Goal: Ask a question

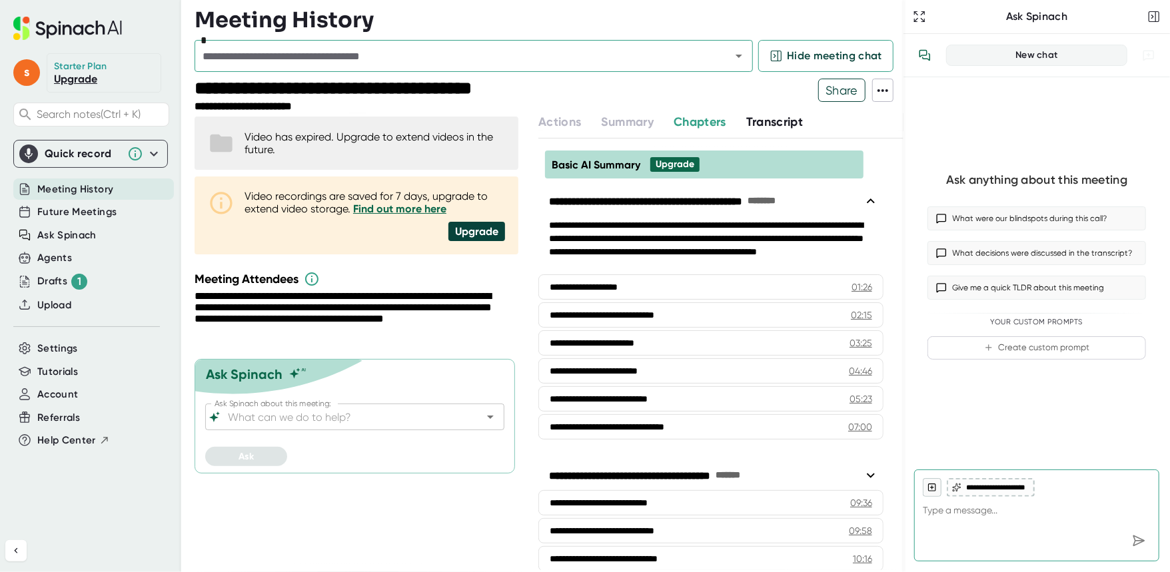
click at [245, 60] on input "text" at bounding box center [454, 56] width 511 height 19
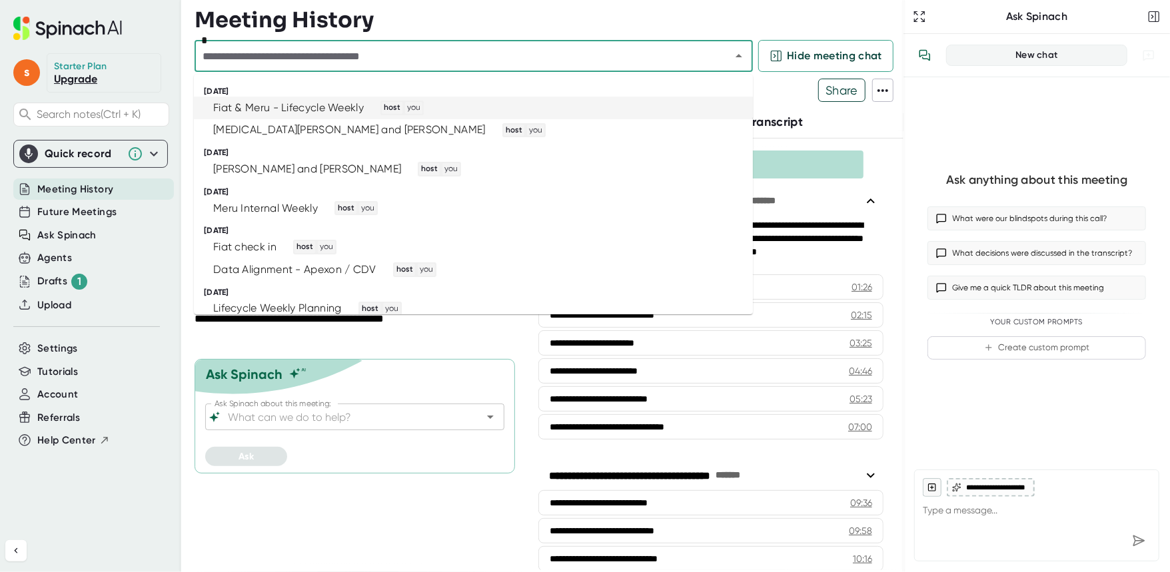
click at [323, 108] on div "Fiat & Meru - Lifecycle Weekly" at bounding box center [288, 107] width 151 height 13
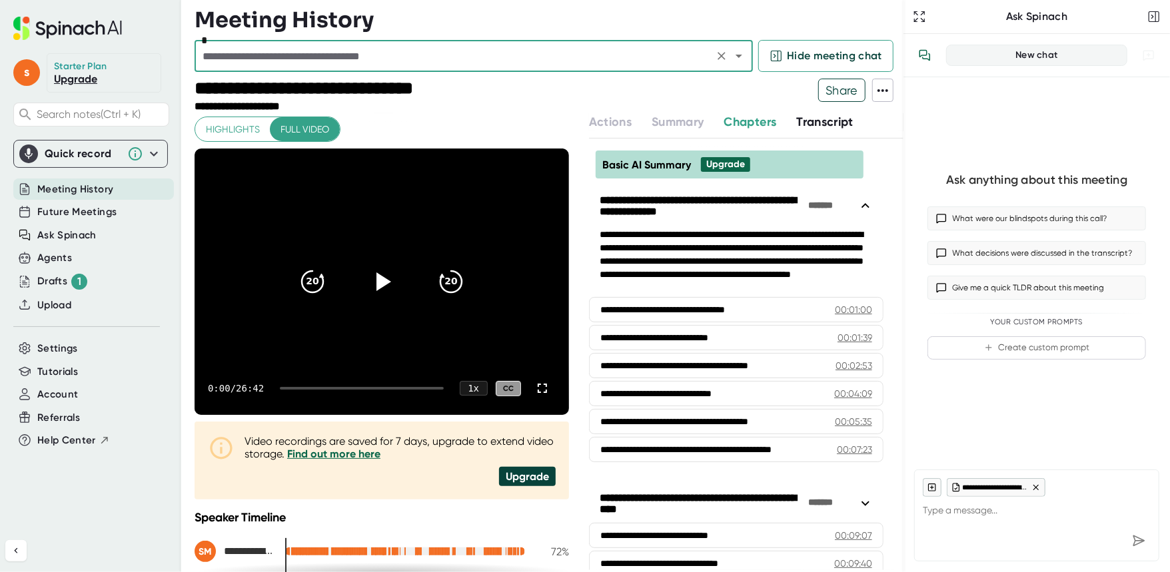
type textarea "x"
click at [1011, 518] on textarea at bounding box center [1037, 513] width 228 height 32
type textarea "W"
type textarea "x"
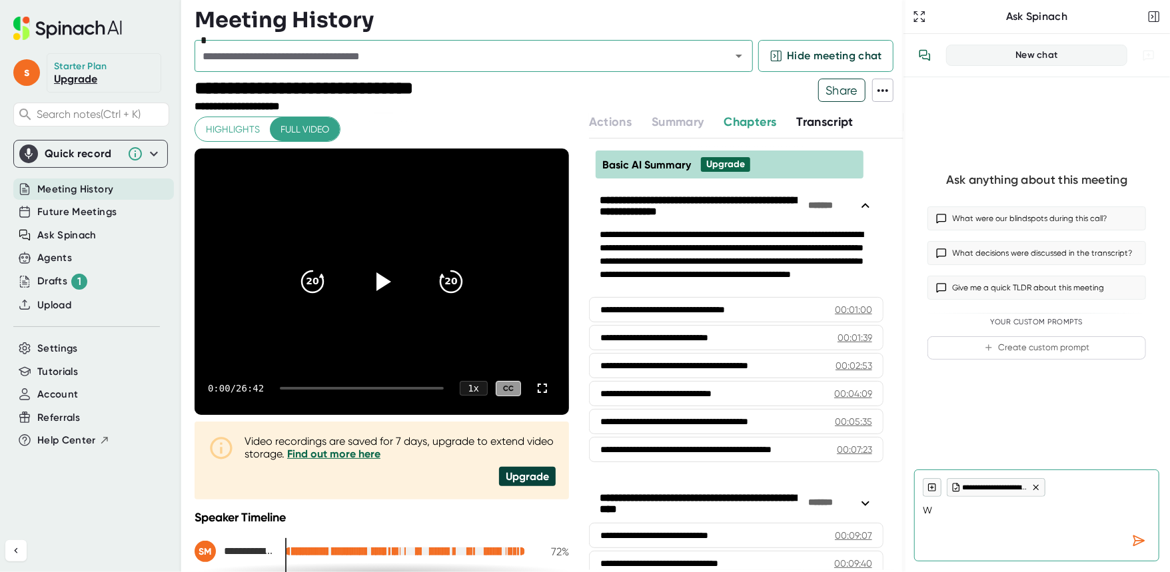
type textarea "Wh"
type textarea "x"
type textarea "Wha"
type textarea "x"
type textarea "What"
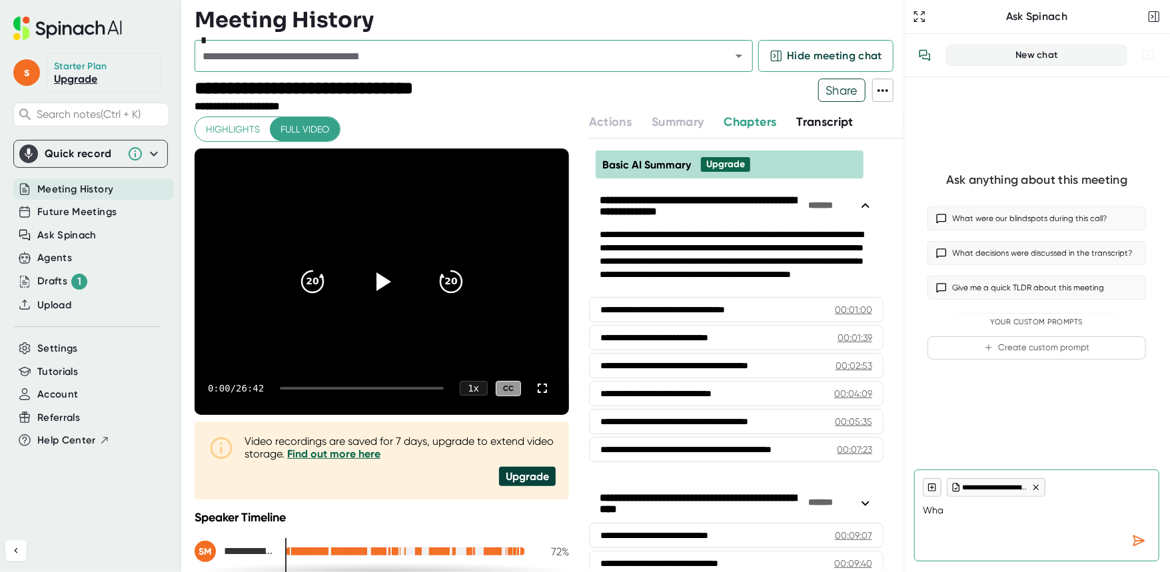
type textarea "x"
type textarea "What"
type textarea "x"
type textarea "What d"
type textarea "x"
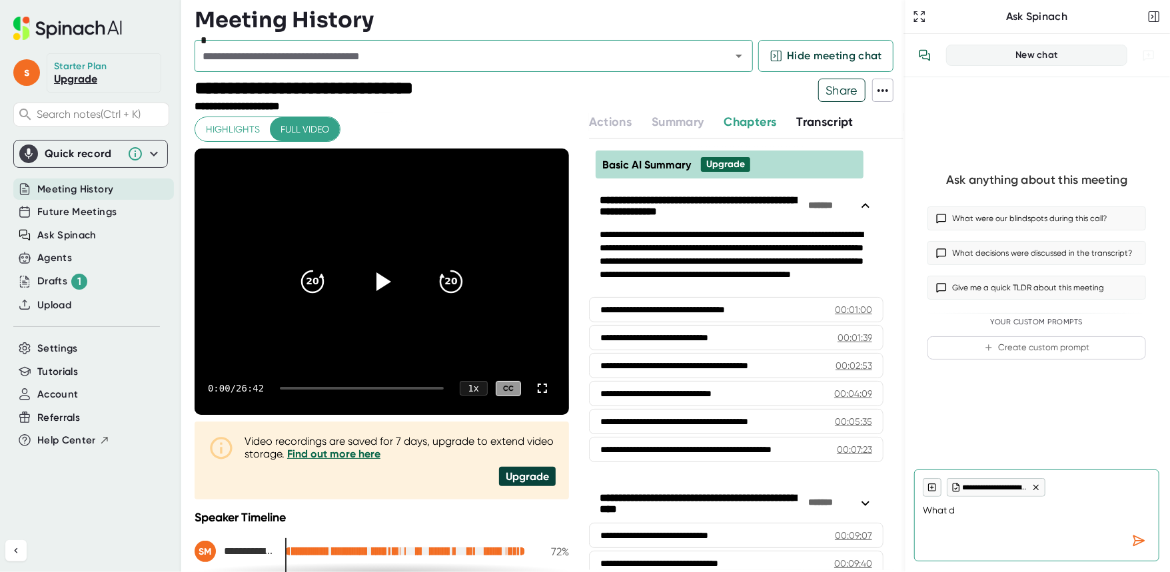
type textarea "What di"
type textarea "x"
type textarea "What did"
type textarea "x"
type textarea "What did"
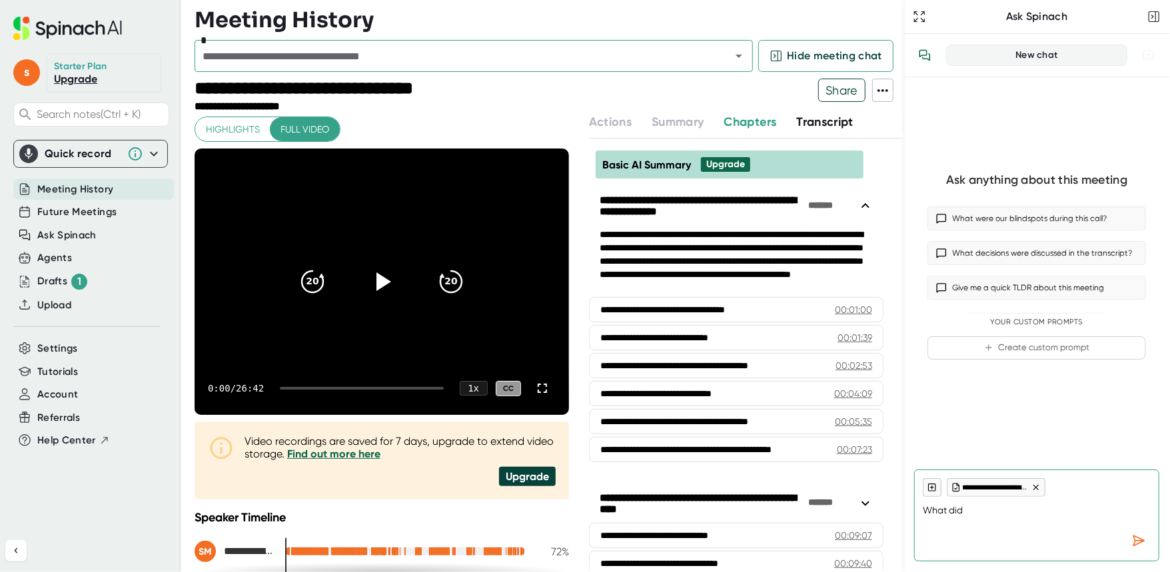
type textarea "x"
type textarea "What did S"
type textarea "x"
type textarea "What did St"
type textarea "x"
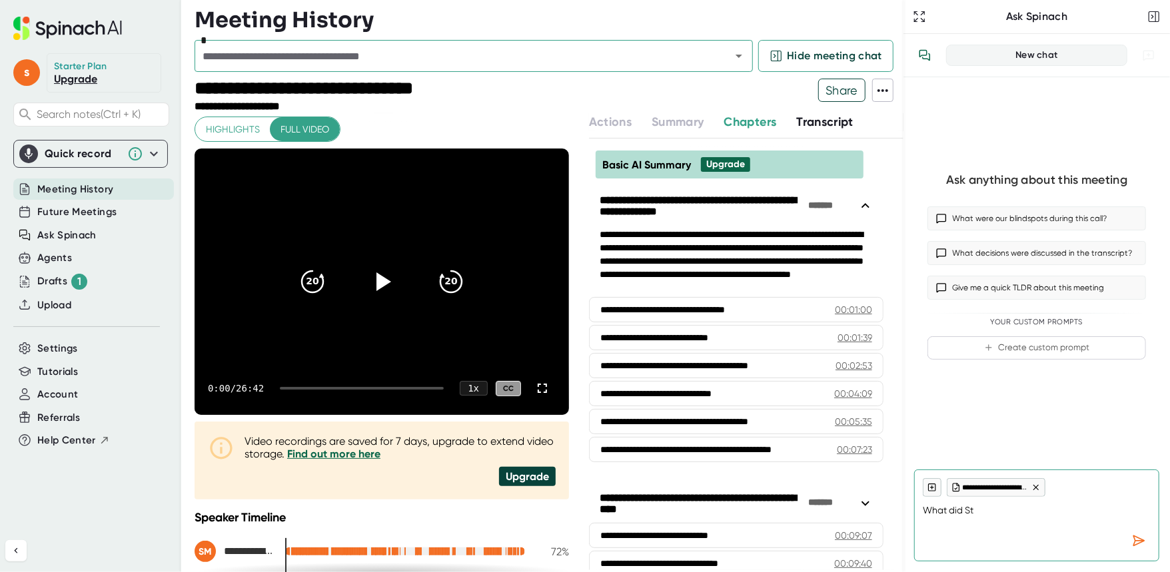
type textarea "What did Ste"
type textarea "x"
type textarea "What did Stev"
type textarea "x"
type textarea "What did [PERSON_NAME]"
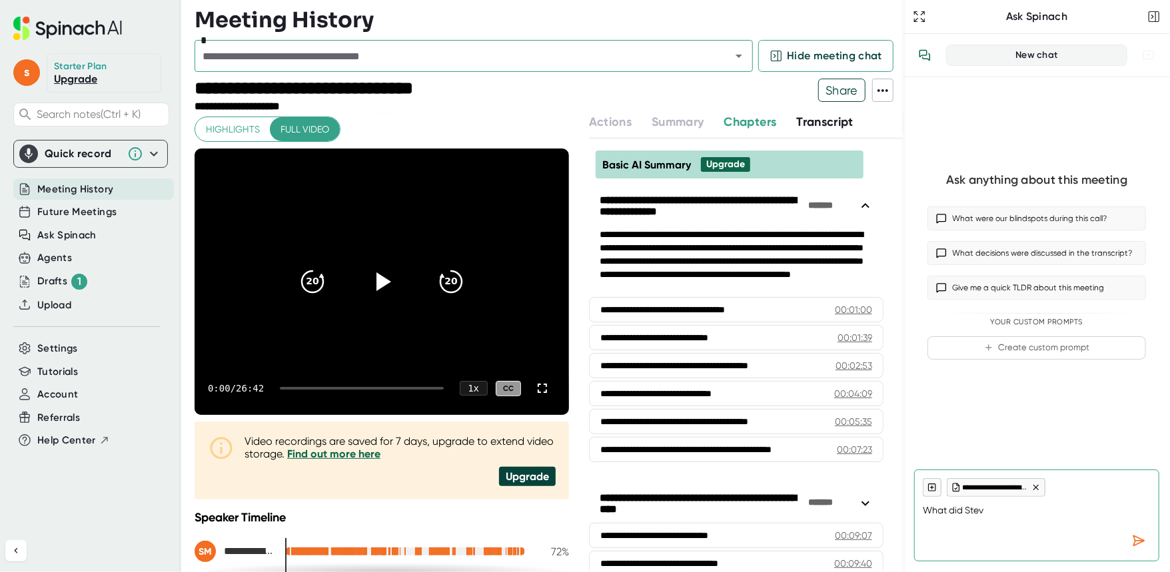
type textarea "x"
type textarea "What did [PERSON_NAME]"
type textarea "x"
type textarea "What did [PERSON_NAME]"
type textarea "x"
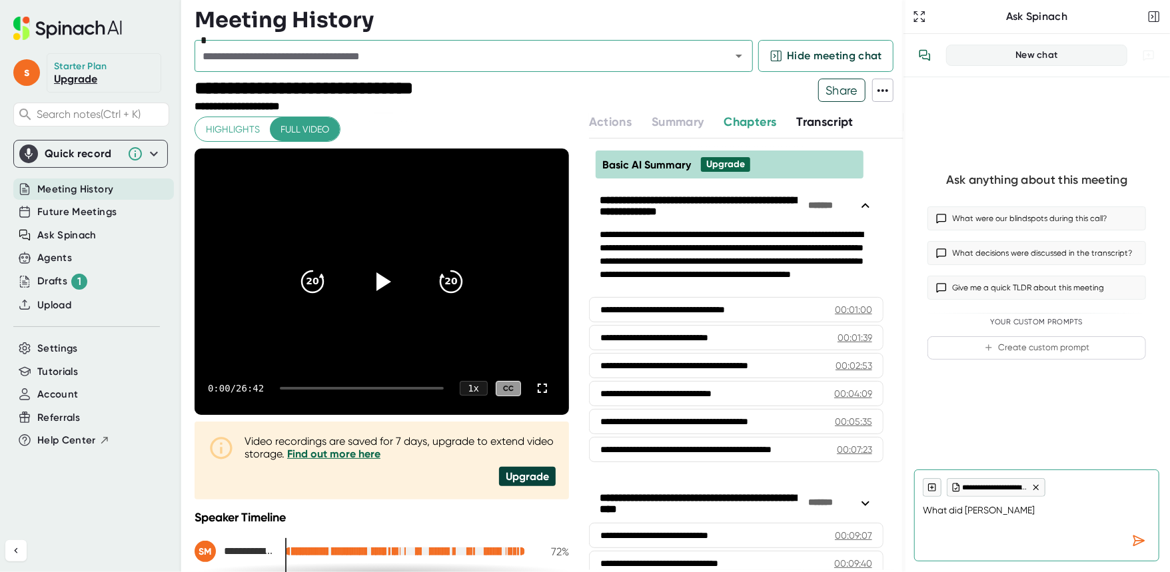
type textarea "What did [PERSON_NAME] an"
type textarea "x"
type textarea "What did [PERSON_NAME] and"
type textarea "x"
type textarea "What did [PERSON_NAME] and"
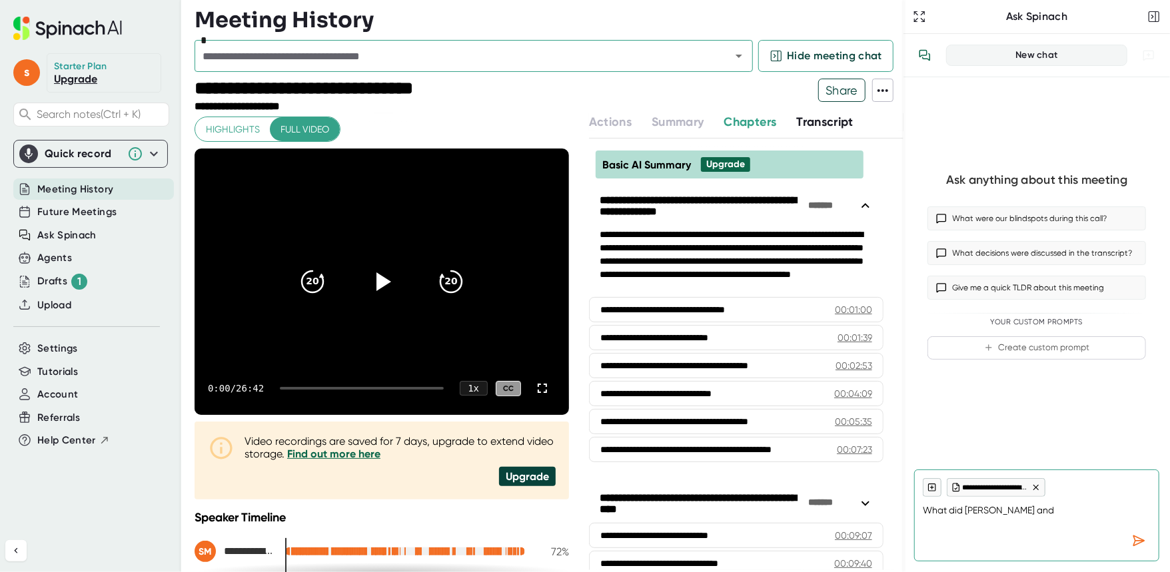
type textarea "x"
type textarea "What did [PERSON_NAME] and A"
type textarea "x"
type textarea "What did [PERSON_NAME] and [PERSON_NAME]"
type textarea "x"
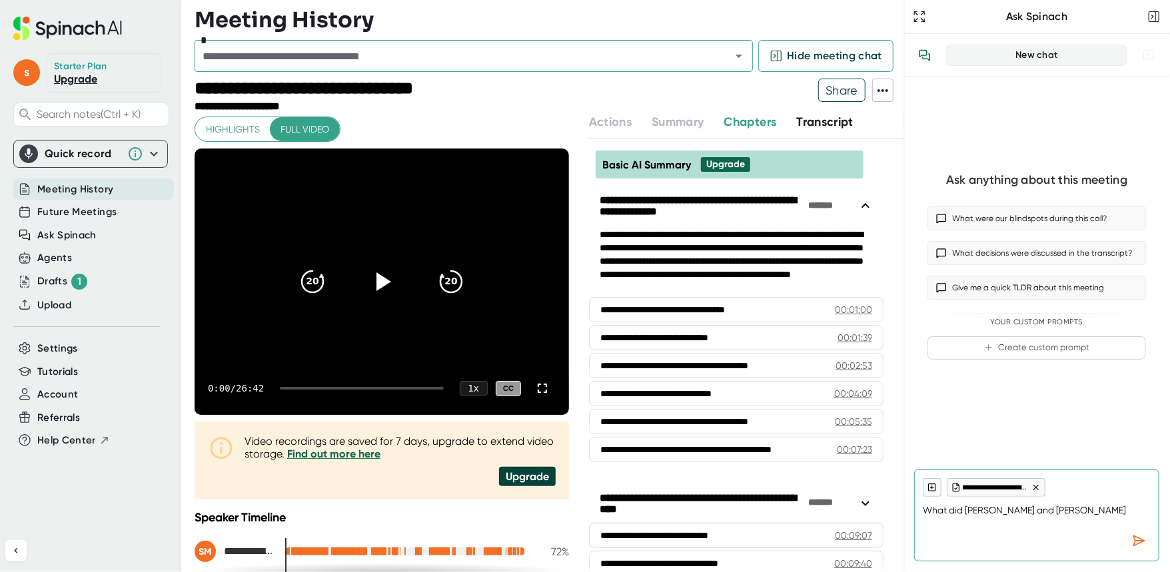
type textarea "What did [PERSON_NAME] and [PERSON_NAME]"
type textarea "x"
type textarea "What did [PERSON_NAME] and [PERSON_NAME]"
type textarea "x"
type textarea "What did [PERSON_NAME] and [PERSON_NAME]"
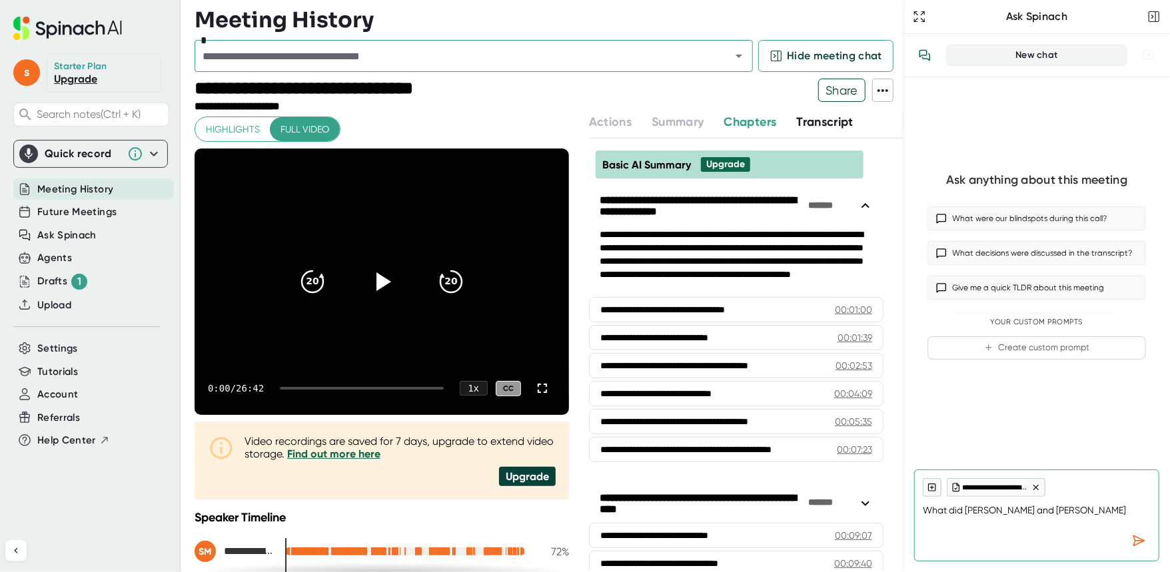
type textarea "x"
type textarea "What did [PERSON_NAME] and Alej"
type textarea "x"
type textarea "What did [PERSON_NAME] and [PERSON_NAME]"
type textarea "x"
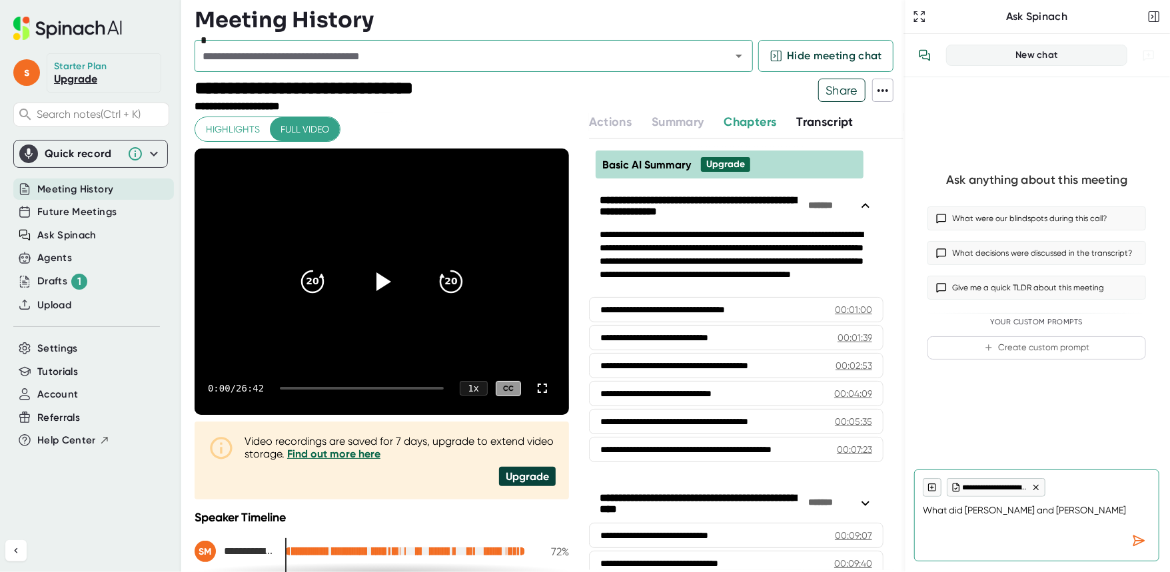
type textarea "What did [PERSON_NAME] and [PERSON_NAME]"
type textarea "x"
type textarea "What did [PERSON_NAME] and [PERSON_NAME]"
type textarea "x"
type textarea "What did [PERSON_NAME] and [PERSON_NAME]"
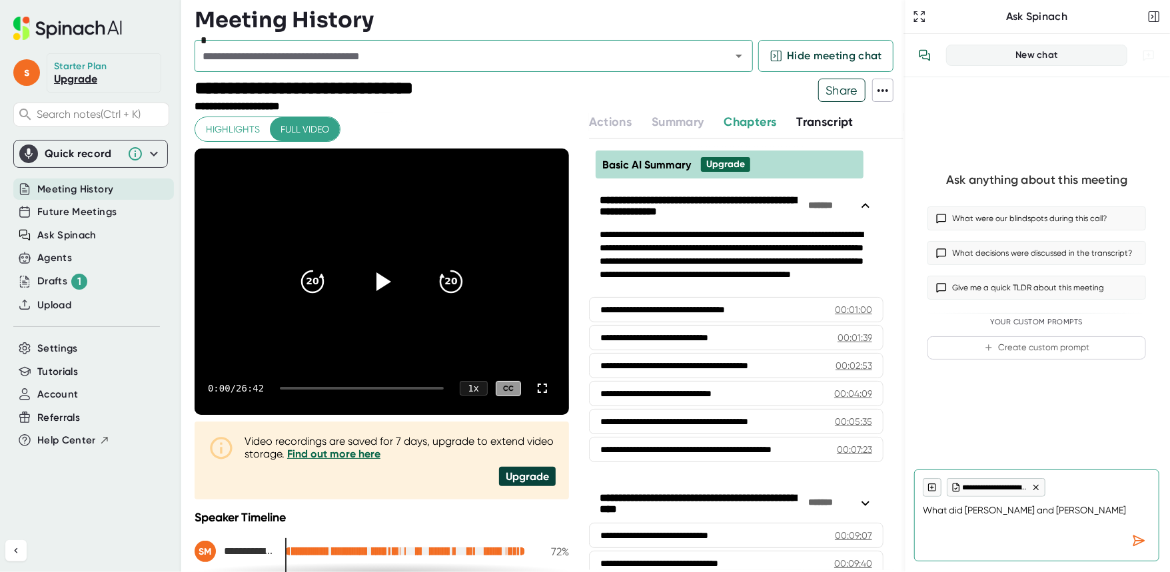
type textarea "x"
type textarea "What did [PERSON_NAME] and [PERSON_NAME]"
type textarea "x"
type textarea "What did [PERSON_NAME] and [PERSON_NAME]"
type textarea "x"
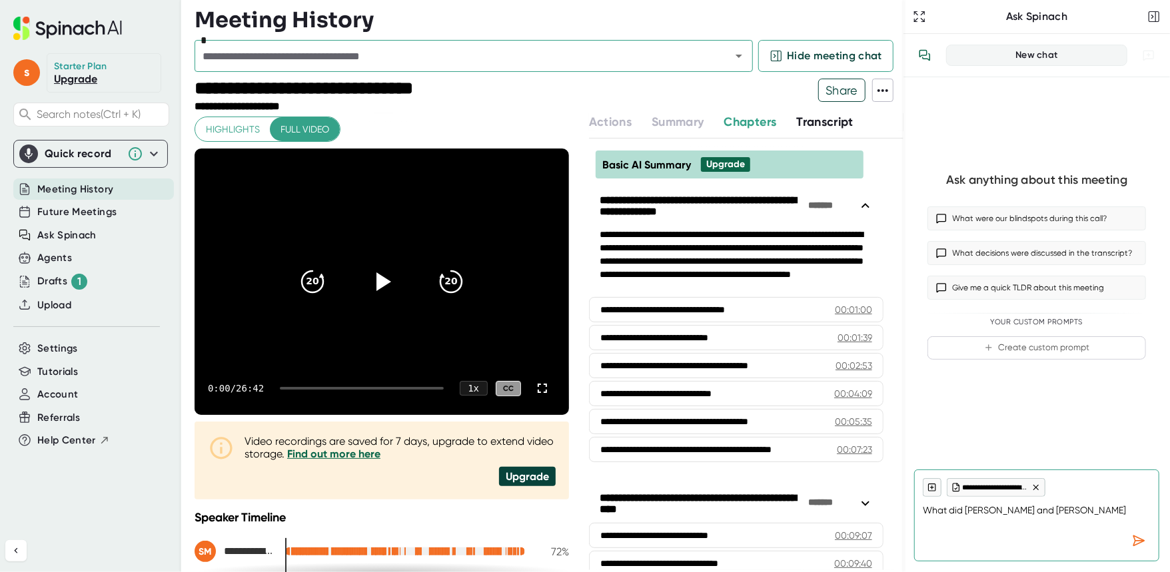
type textarea "What did [PERSON_NAME] and [PERSON_NAME]"
type textarea "x"
type textarea "What did [PERSON_NAME] and [PERSON_NAME] di"
type textarea "x"
type textarea "What did [PERSON_NAME] and [PERSON_NAME] dis"
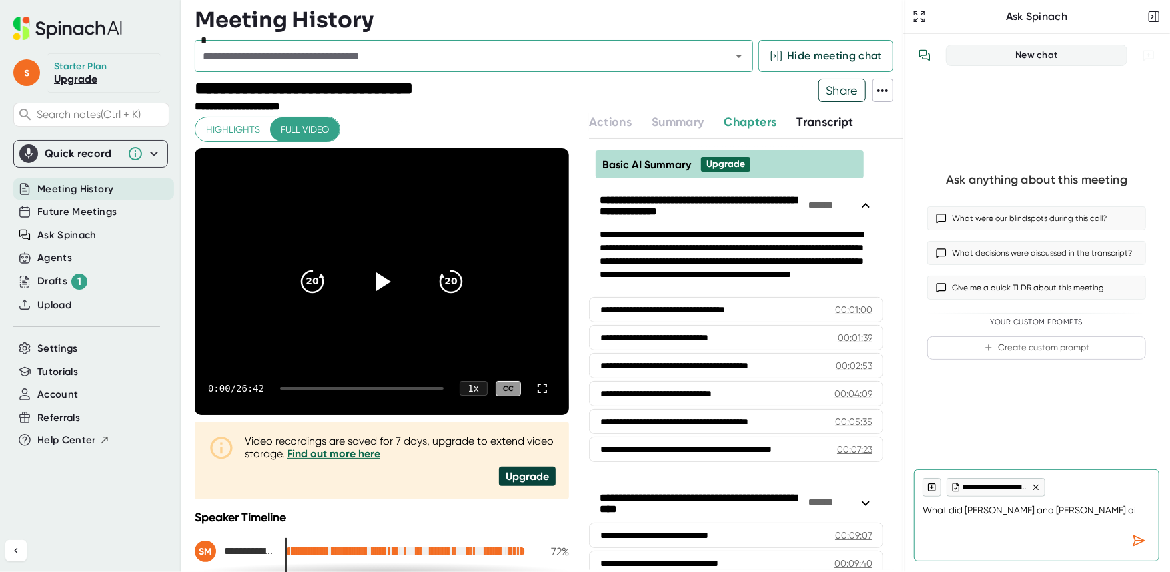
type textarea "x"
type textarea "What did [PERSON_NAME] and [PERSON_NAME] disc"
type textarea "x"
type textarea "What did [PERSON_NAME] and [PERSON_NAME] discu"
type textarea "x"
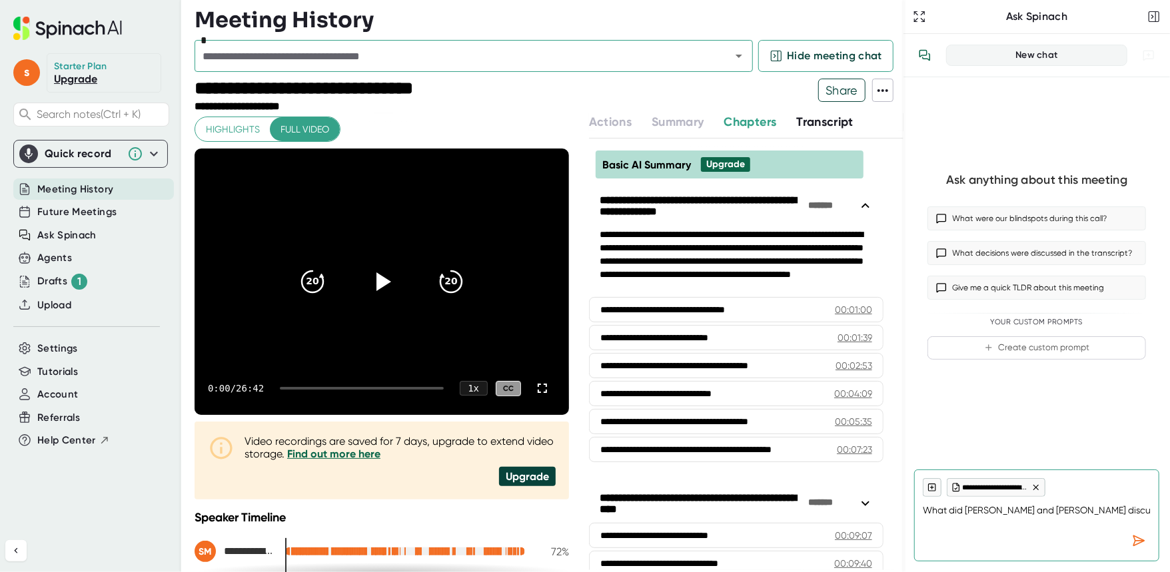
type textarea "What did [PERSON_NAME] and [PERSON_NAME] discus"
type textarea "x"
type textarea "What did [PERSON_NAME] and [PERSON_NAME] discuss"
type textarea "x"
type textarea "What did [PERSON_NAME] and [PERSON_NAME] discuss"
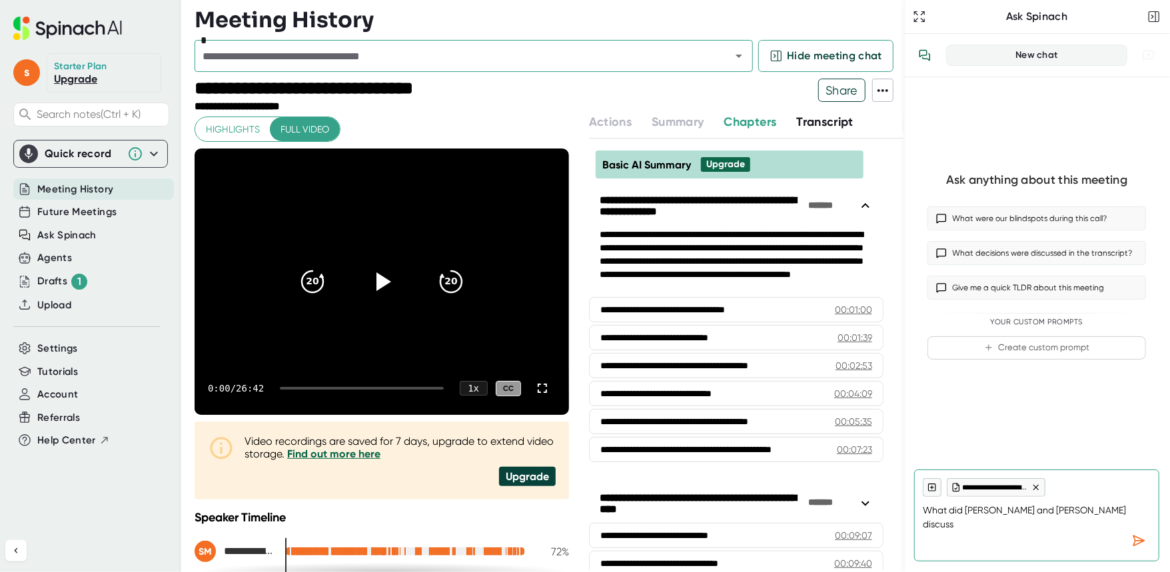
type textarea "x"
type textarea "What did [PERSON_NAME] and [PERSON_NAME] discuss r"
type textarea "x"
type textarea "What did [PERSON_NAME] and [PERSON_NAME] discuss re"
type textarea "x"
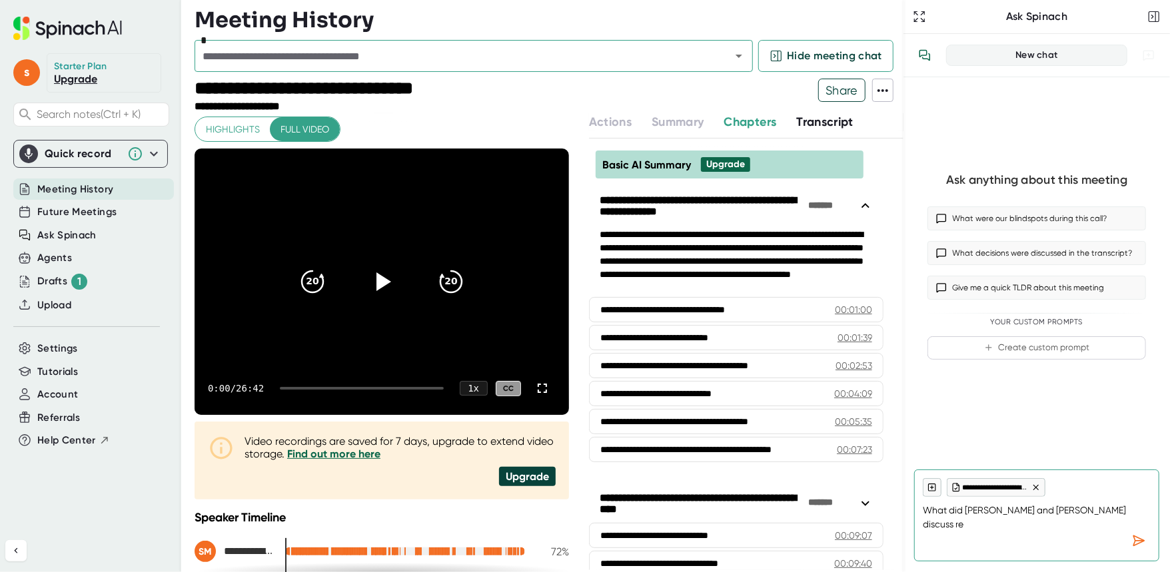
type textarea "What did [PERSON_NAME] and [PERSON_NAME] discuss rel"
type textarea "x"
type textarea "What did [PERSON_NAME] and [PERSON_NAME] discuss [MEDICAL_DATA]"
type textarea "x"
type textarea "What did [PERSON_NAME] and [PERSON_NAME] discuss relat"
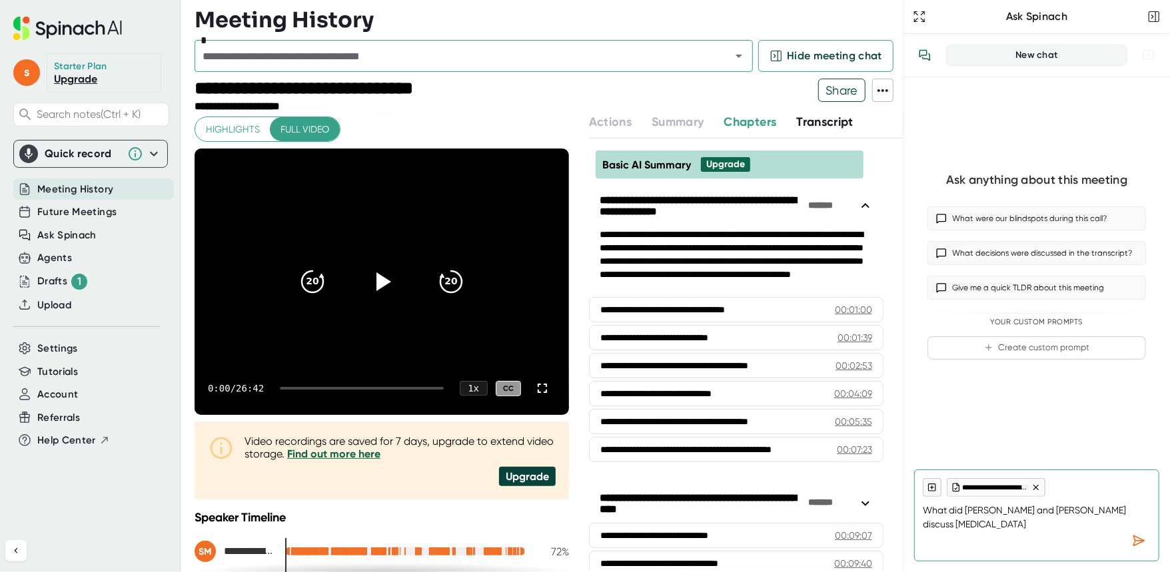
type textarea "x"
type textarea "What did [PERSON_NAME] and [PERSON_NAME] discuss relate"
type textarea "x"
type textarea "What did [PERSON_NAME] and [PERSON_NAME] discuss related"
type textarea "x"
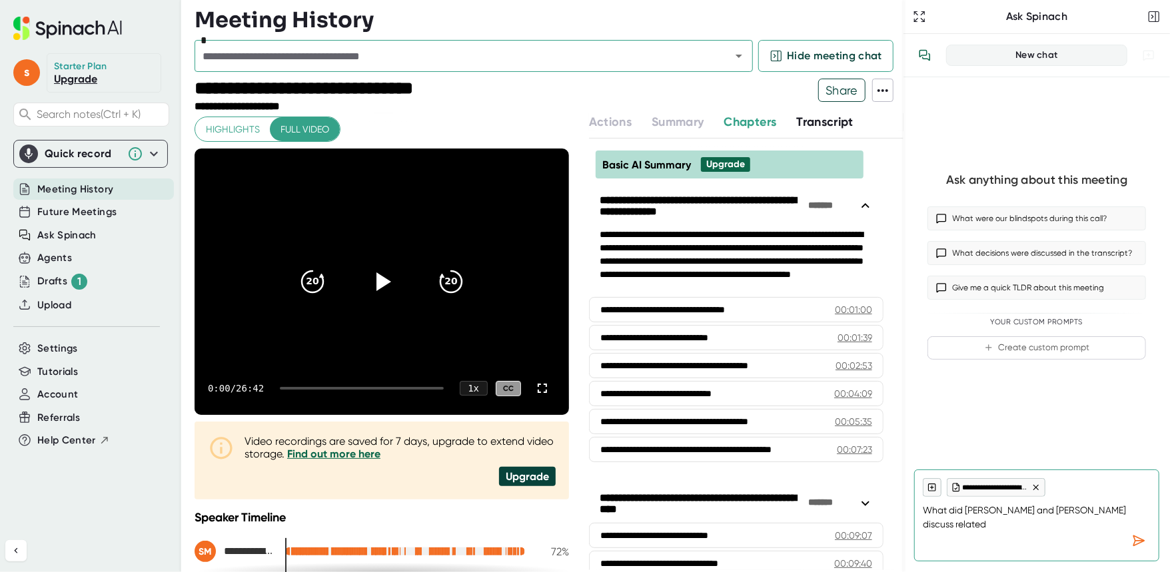
type textarea "What did [PERSON_NAME] and [PERSON_NAME] discuss related"
type textarea "x"
type textarea "What did [PERSON_NAME] and [PERSON_NAME] discuss related t"
type textarea "x"
type textarea "What did [PERSON_NAME] and [PERSON_NAME] discuss related to"
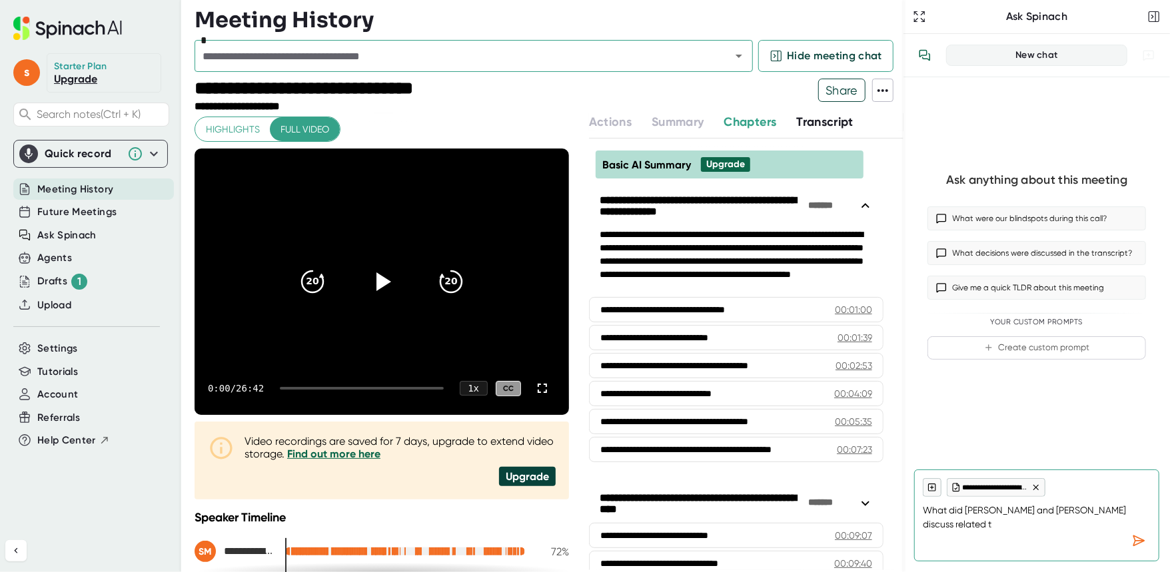
type textarea "x"
type textarea "What did [PERSON_NAME] and [PERSON_NAME] discuss related to"
type textarea "x"
type textarea "What did [PERSON_NAME] and [PERSON_NAME] discuss related to t"
type textarea "x"
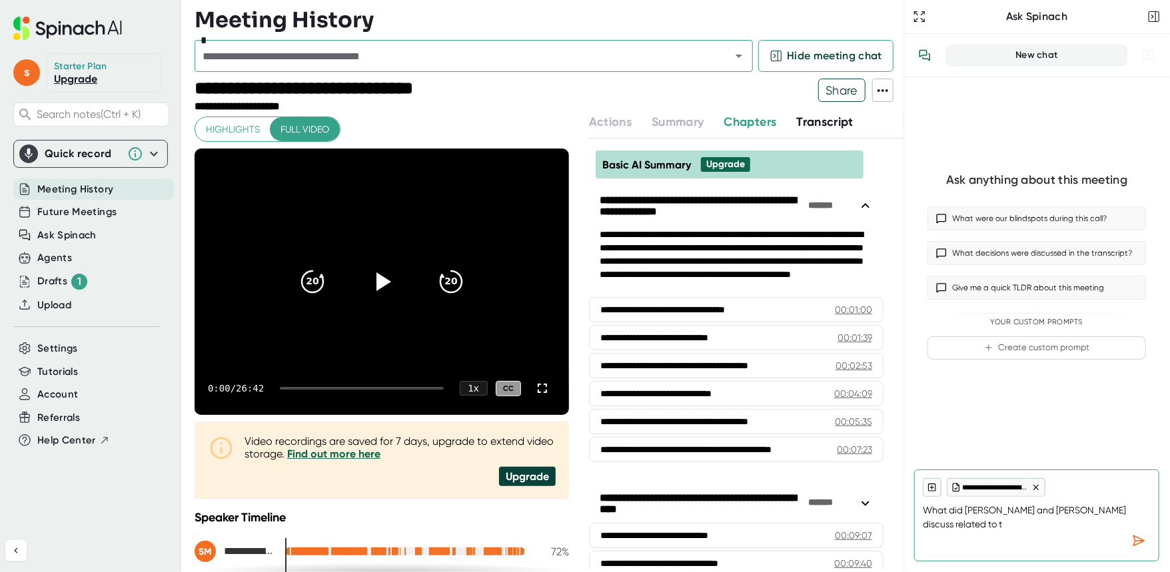
type textarea "What did [PERSON_NAME] and [PERSON_NAME] discuss related to th"
type textarea "x"
type textarea "What did [PERSON_NAME] and [PERSON_NAME] discuss related to the"
type textarea "x"
type textarea "What did [PERSON_NAME] and [PERSON_NAME] discuss related to the"
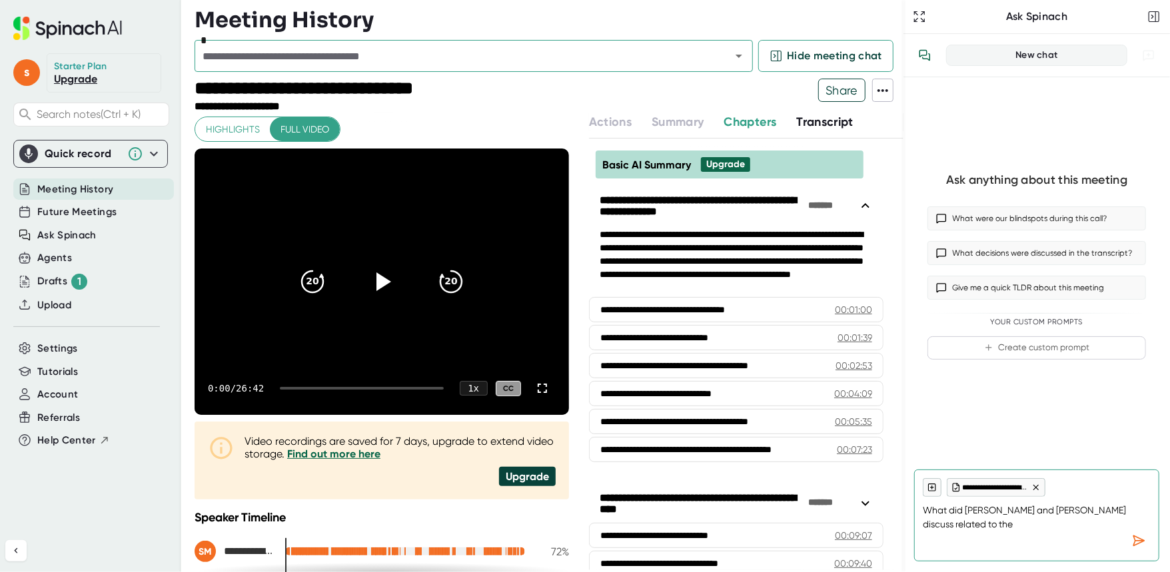
type textarea "x"
type textarea "What did [PERSON_NAME] and [PERSON_NAME] discuss related to the t"
type textarea "x"
type textarea "What did [PERSON_NAME] and [PERSON_NAME] discuss related to the to"
type textarea "x"
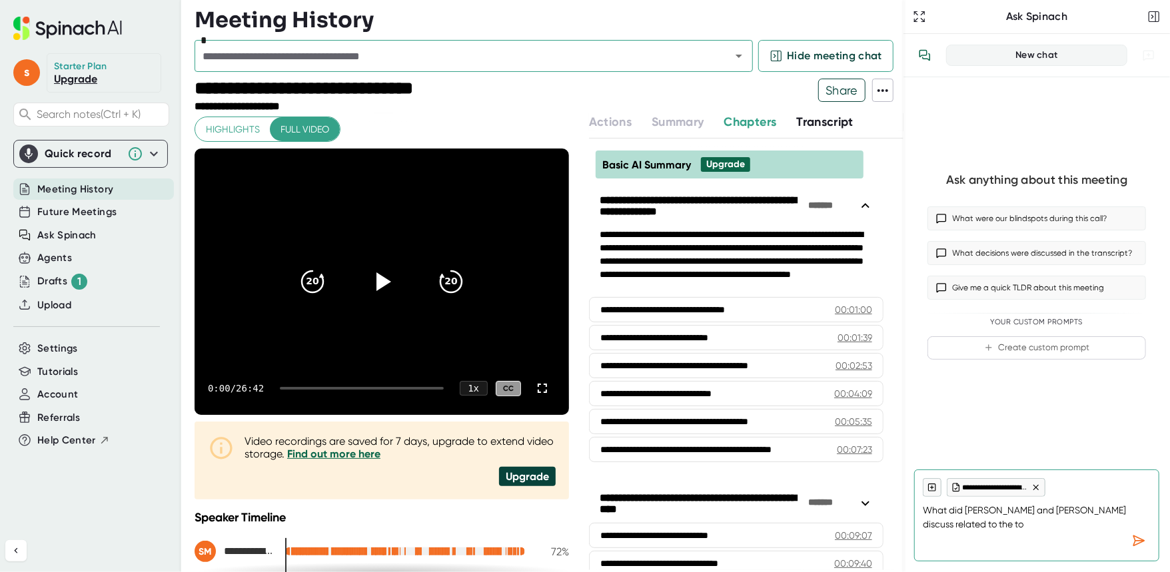
type textarea "What did [PERSON_NAME] and [PERSON_NAME] discuss related to the top"
type textarea "x"
type textarea "What did [PERSON_NAME] and [PERSON_NAME] discuss related to the topi"
type textarea "x"
type textarea "What did [PERSON_NAME] and [PERSON_NAME] discuss related to the topic"
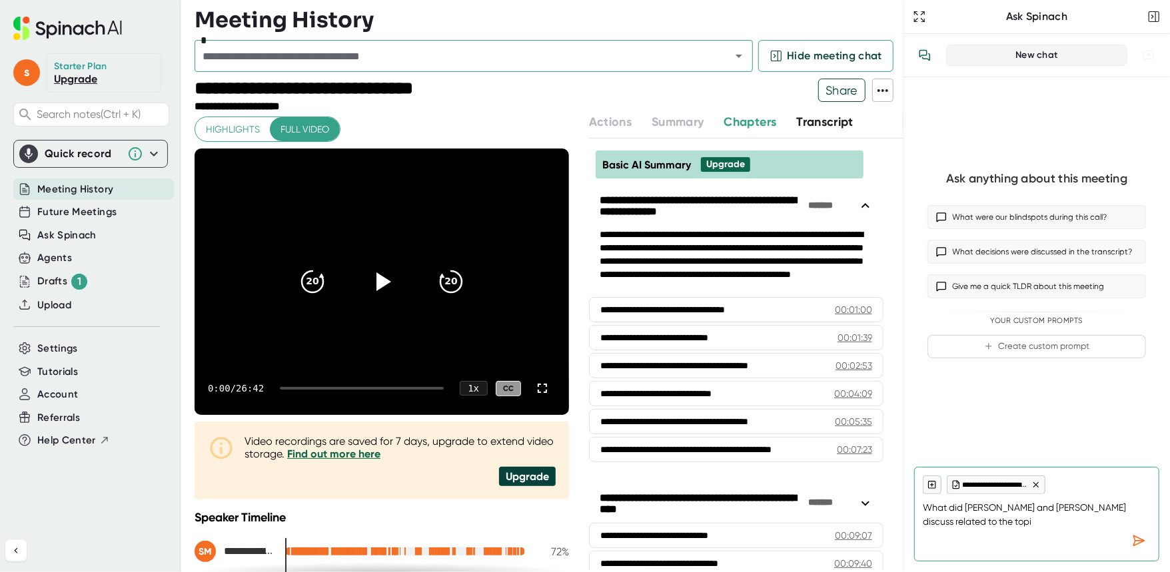
type textarea "x"
type textarea "What did [PERSON_NAME] and [PERSON_NAME] discuss related to the topic"
type textarea "x"
type textarea "What did [PERSON_NAME] and [PERSON_NAME] discuss related to the topic o"
type textarea "x"
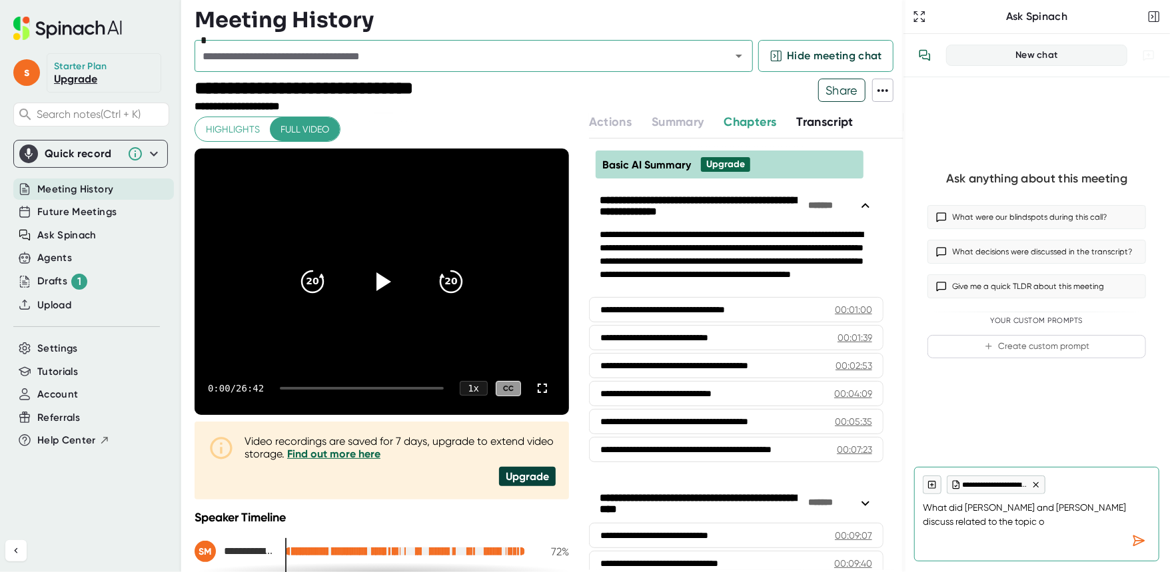
type textarea "What did [PERSON_NAME] and [PERSON_NAME] discuss related to the topic of"
type textarea "x"
type textarea "What did [PERSON_NAME] and [PERSON_NAME] discuss related to the topic of"
type textarea "x"
type textarea "What did [PERSON_NAME] and [PERSON_NAME] discuss related to the topic of t"
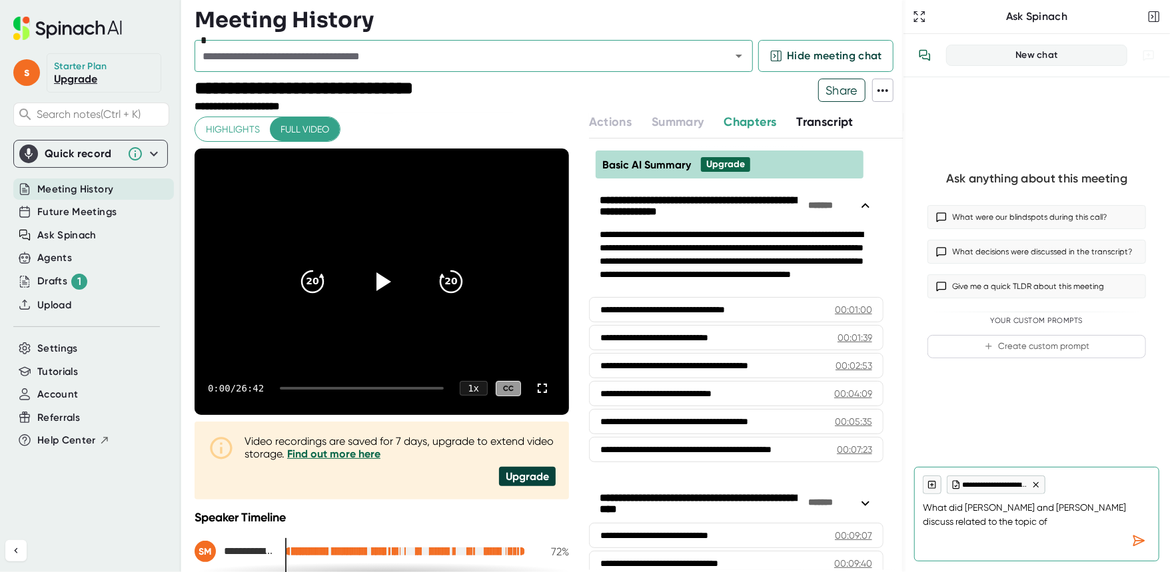
type textarea "x"
type textarea "What did [PERSON_NAME] and [PERSON_NAME] discuss related to the topic of"
type textarea "x"
type textarea "What did [PERSON_NAME] and [PERSON_NAME] discuss related to the topic of i"
type textarea "x"
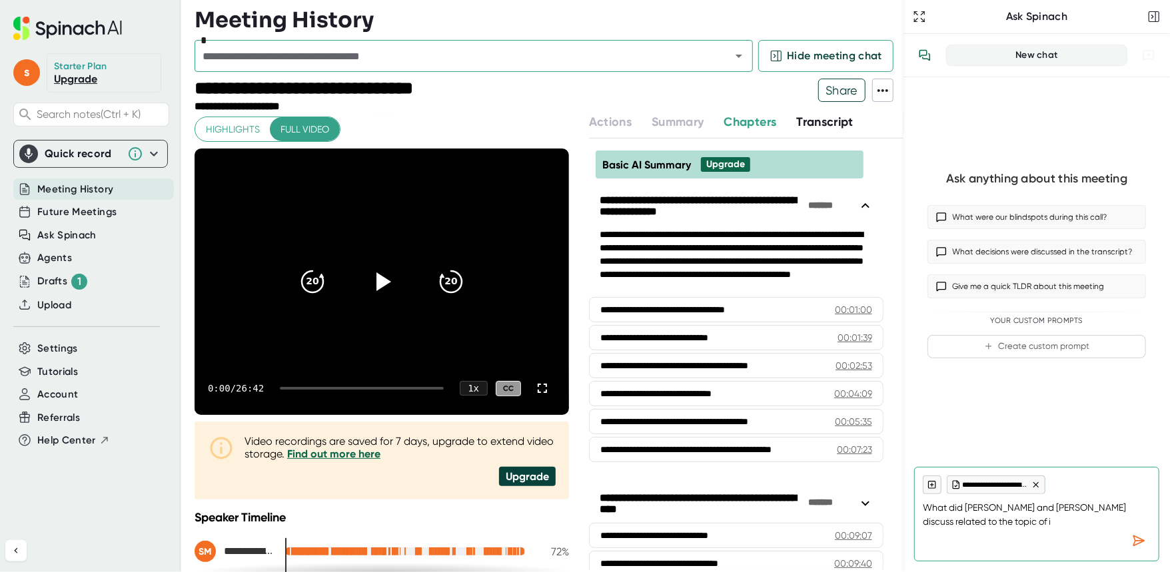
type textarea "What did [PERSON_NAME] and [PERSON_NAME] discuss related to the topic of im"
type textarea "x"
type textarea "What did [PERSON_NAME] and [PERSON_NAME] discuss related to the topic of imp"
type textarea "x"
type textarea "What did [PERSON_NAME] and [PERSON_NAME] discuss related to the topic of impr"
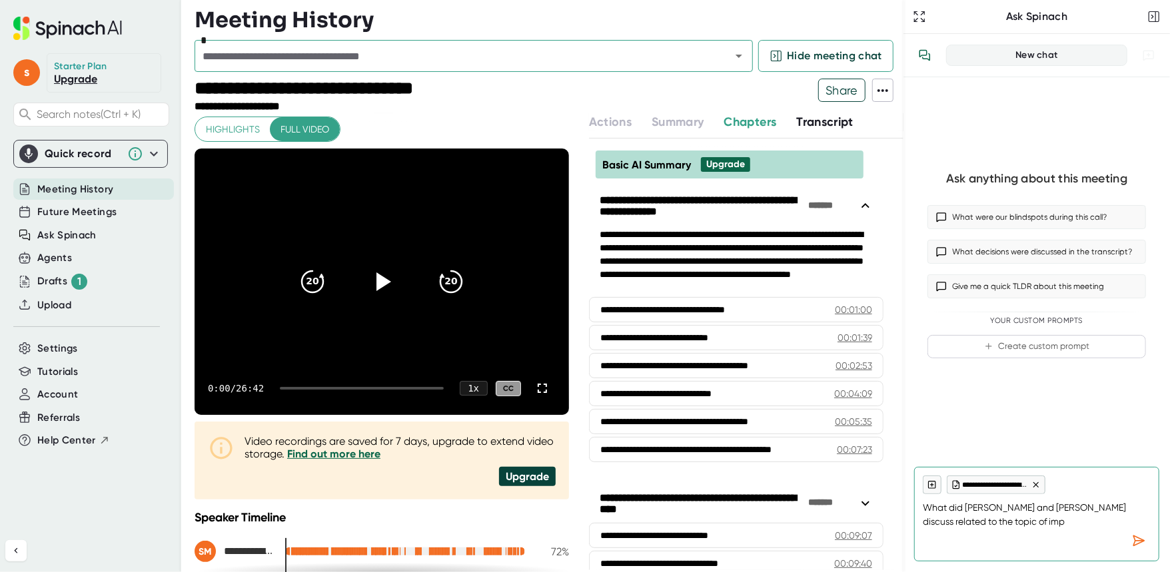
type textarea "x"
type textarea "What did [PERSON_NAME] and [PERSON_NAME] discuss related to the topic of impro"
type textarea "x"
type textarea "What did [PERSON_NAME] and [PERSON_NAME] discuss related to the topic of improv"
type textarea "x"
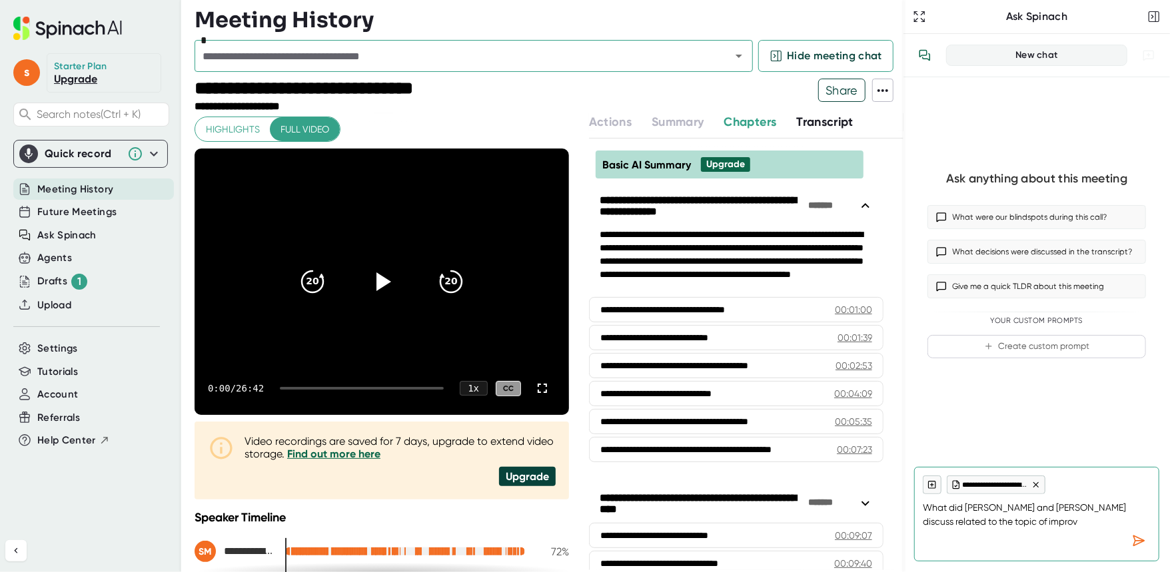
type textarea "What did [PERSON_NAME] and [PERSON_NAME] discuss related to the topic of improvi"
type textarea "x"
type textarea "What did [PERSON_NAME] and [PERSON_NAME] discuss related to the topic of improv…"
type textarea "x"
type textarea "What did [PERSON_NAME] and [PERSON_NAME] discuss related to the topic of improv…"
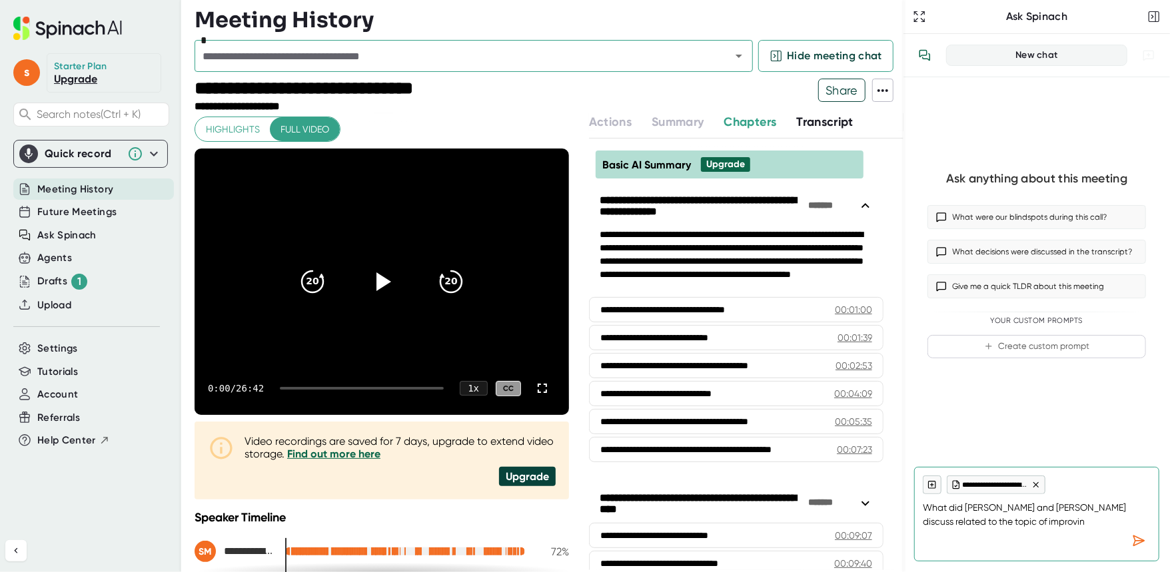
type textarea "x"
type textarea "What did [PERSON_NAME] and [PERSON_NAME] discuss related to the topic of improv…"
type textarea "x"
type textarea "What did [PERSON_NAME] and [PERSON_NAME] discuss related to the topic of improv…"
type textarea "x"
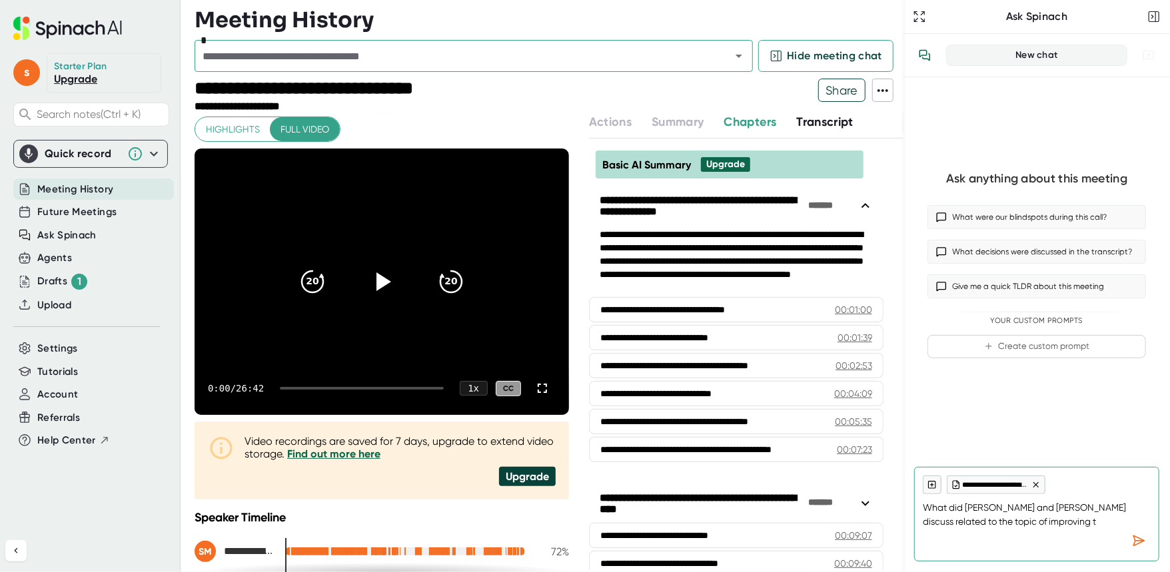
type textarea "What did [PERSON_NAME] and [PERSON_NAME] discuss related to the topic of improv…"
type textarea "x"
type textarea "What did [PERSON_NAME] and [PERSON_NAME] discuss related to the topic of improv…"
type textarea "x"
type textarea "What did [PERSON_NAME] and [PERSON_NAME] discuss related to the topic of improv…"
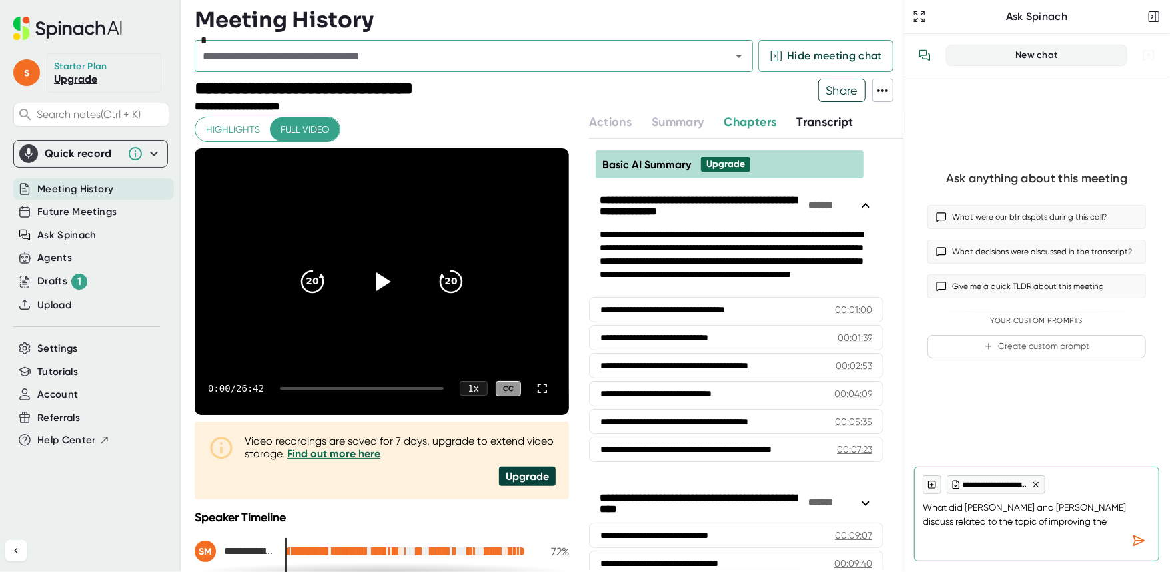
type textarea "x"
type textarea "What did [PERSON_NAME] and [PERSON_NAME] discuss related to the topic of improv…"
type textarea "x"
type textarea "What did [PERSON_NAME] and [PERSON_NAME] discuss related to the topic of improv…"
type textarea "x"
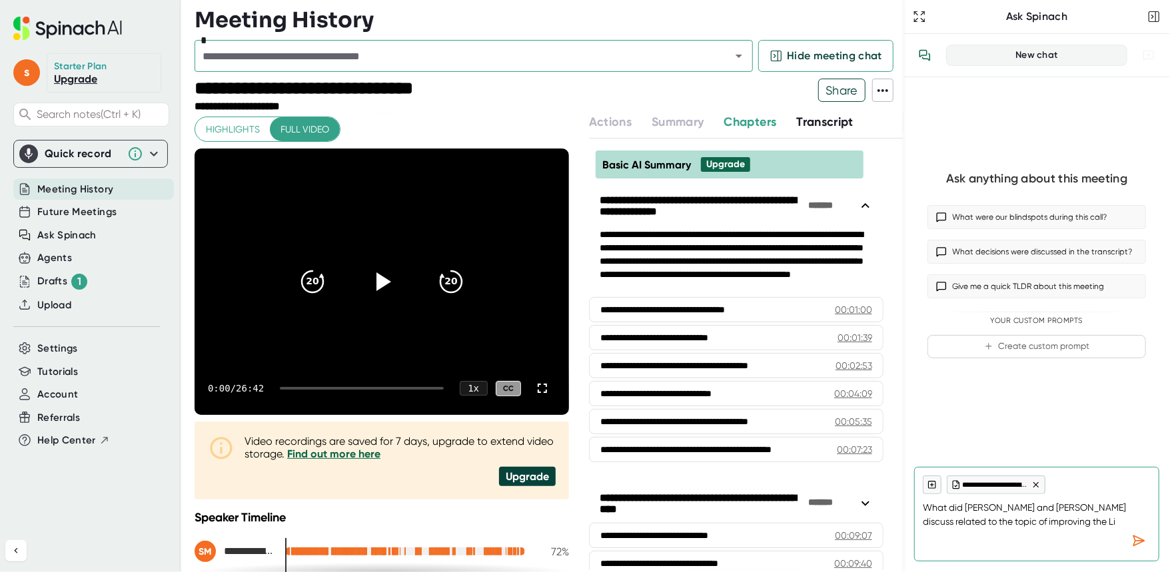
type textarea "What did [PERSON_NAME] and [PERSON_NAME] discuss related to the topic of improv…"
type textarea "x"
type textarea "What did [PERSON_NAME] and [PERSON_NAME] discuss related to the topic of improv…"
type textarea "x"
type textarea "What did [PERSON_NAME] and [PERSON_NAME] discuss related to the topic of improv…"
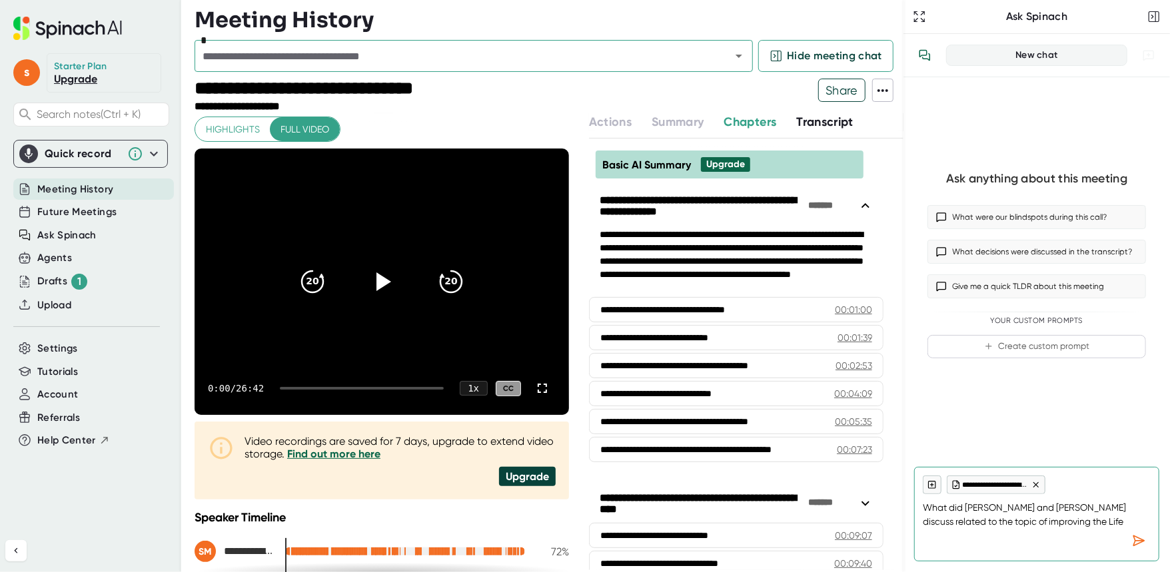
type textarea "x"
type textarea "What did [PERSON_NAME] and [PERSON_NAME] discuss related to the topic of improv…"
type textarea "x"
type textarea "What did [PERSON_NAME] and [PERSON_NAME] discuss related to the topic of improv…"
type textarea "x"
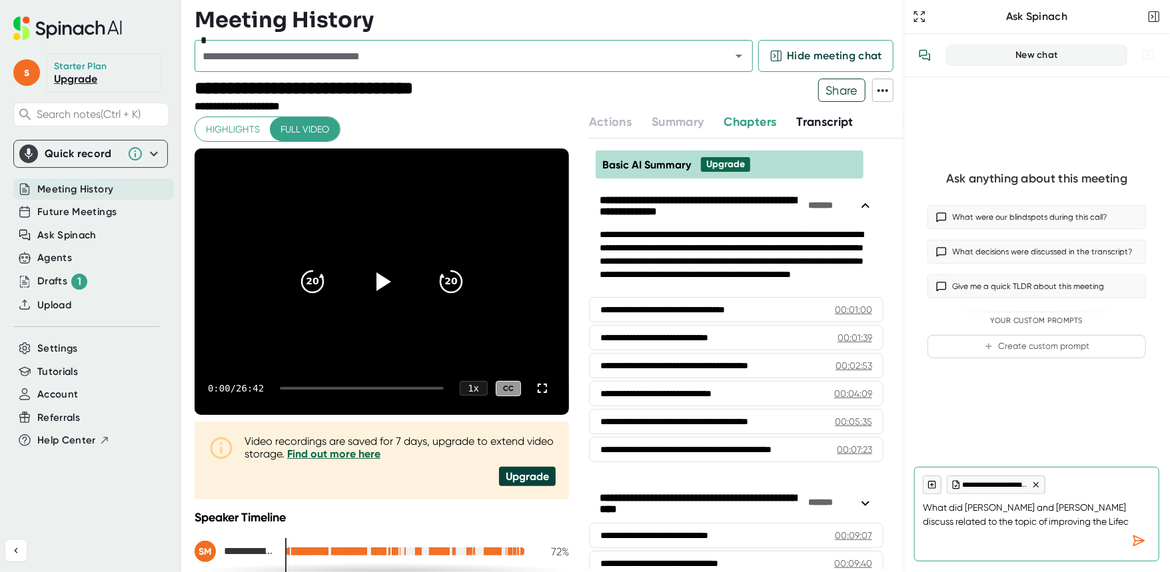
type textarea "What did [PERSON_NAME] and [PERSON_NAME] discuss related to the topic of improv…"
type textarea "x"
type textarea "What did [PERSON_NAME] and [PERSON_NAME] discuss related to the topic of improv…"
type textarea "x"
type textarea "What did [PERSON_NAME] and [PERSON_NAME] discuss related to the topic of improv…"
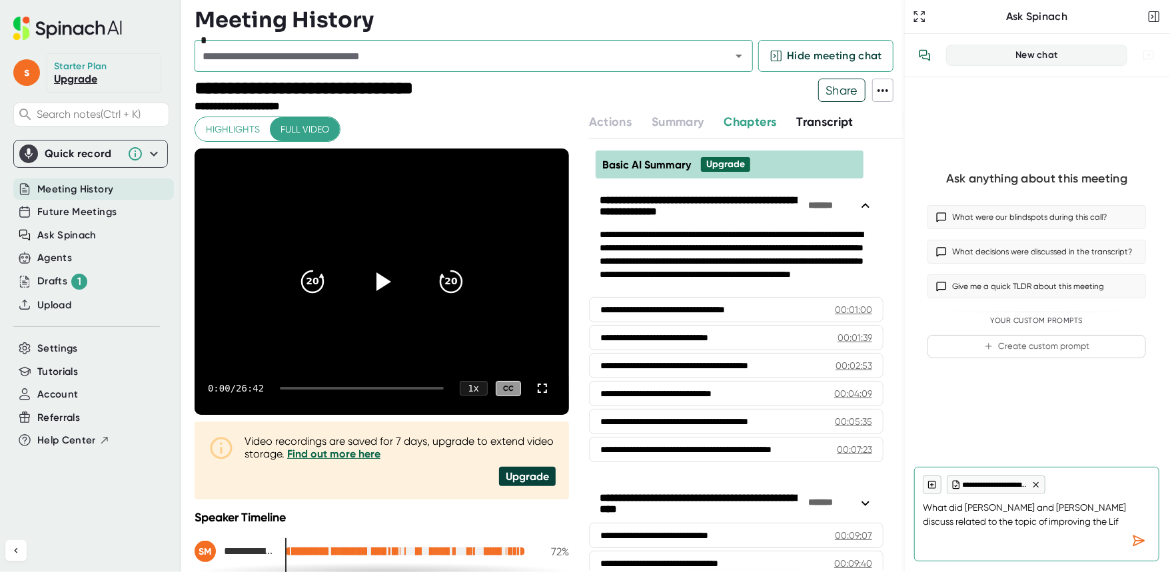
type textarea "x"
type textarea "What did [PERSON_NAME] and [PERSON_NAME] discuss related to the topic of improv…"
type textarea "x"
type textarea "What did [PERSON_NAME] and [PERSON_NAME] discuss related to the topic of improv…"
type textarea "x"
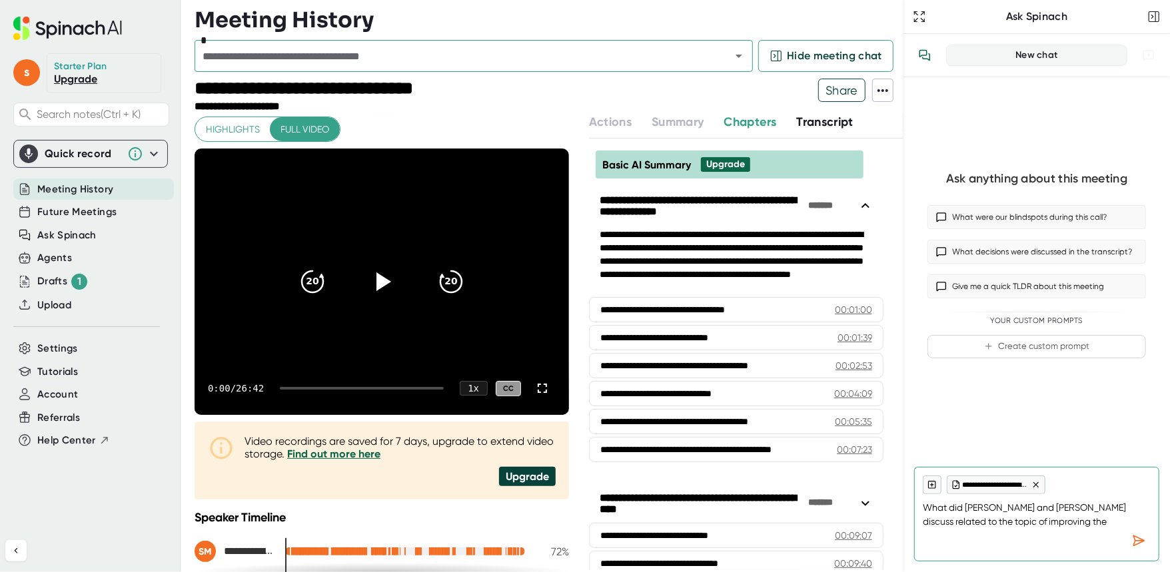
type textarea "What did [PERSON_NAME] and [PERSON_NAME] discuss related to the topic of improv…"
type textarea "x"
type textarea "What did [PERSON_NAME] and [PERSON_NAME] discuss related to the topic of improv…"
type textarea "x"
type textarea "What did [PERSON_NAME] and [PERSON_NAME] discuss related to the topic of improv…"
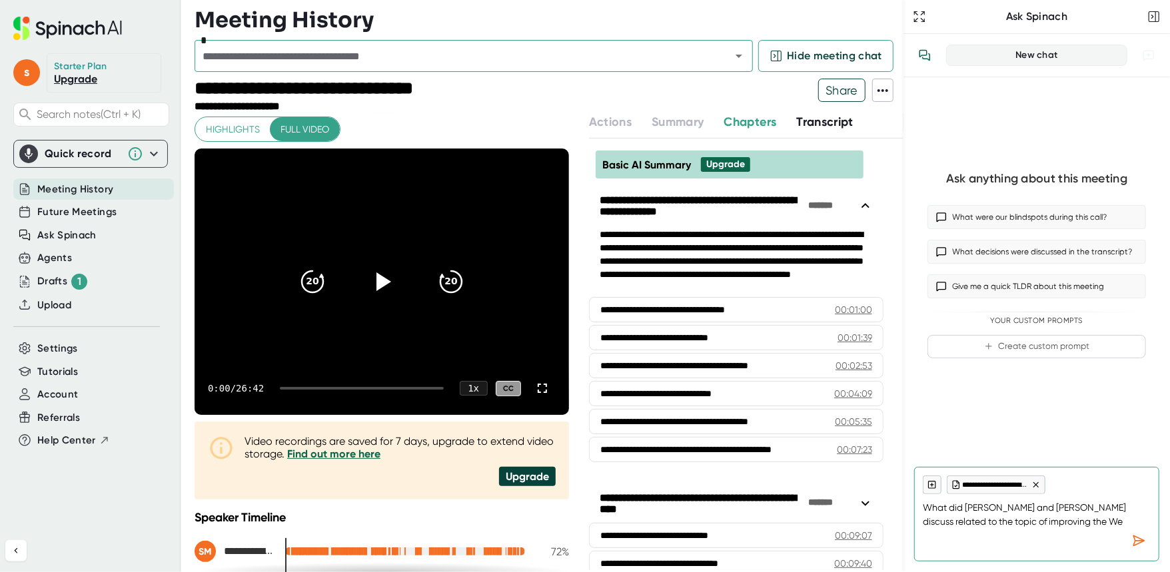
type textarea "x"
type textarea "What did [PERSON_NAME] and [PERSON_NAME] discuss related to the topic of improv…"
type textarea "x"
type textarea "What did [PERSON_NAME] and [PERSON_NAME] discuss related to the topic of improv…"
type textarea "x"
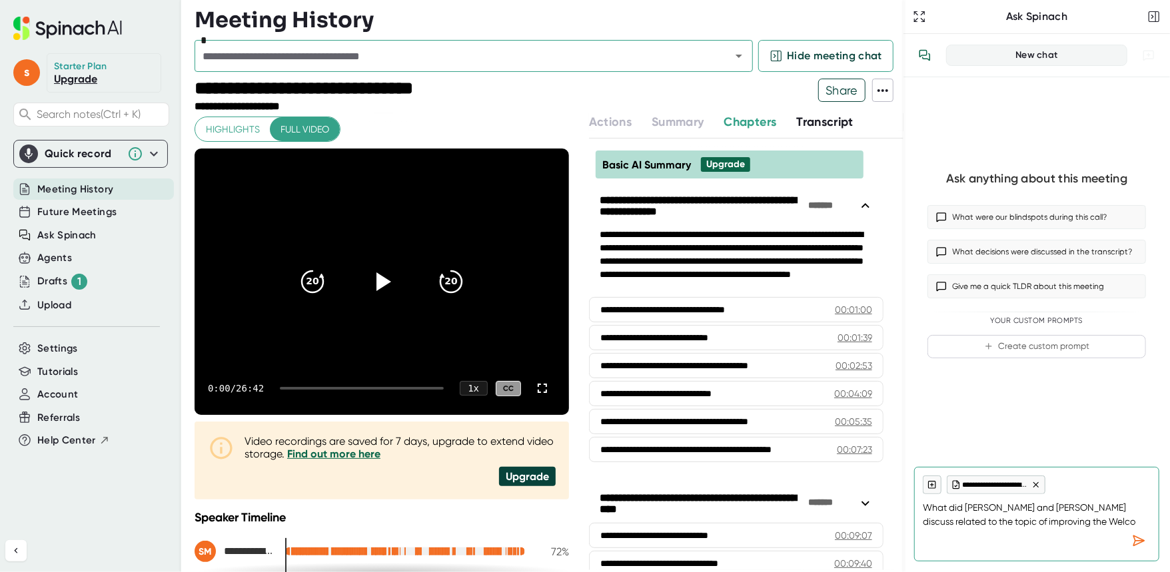
type textarea "What did [PERSON_NAME] and [PERSON_NAME] discuss related to the topic of improv…"
type textarea "x"
type textarea "What did [PERSON_NAME] and [PERSON_NAME] discuss related to the topic of improv…"
type textarea "x"
type textarea "What did [PERSON_NAME] and [PERSON_NAME] discuss related to the topic of improv…"
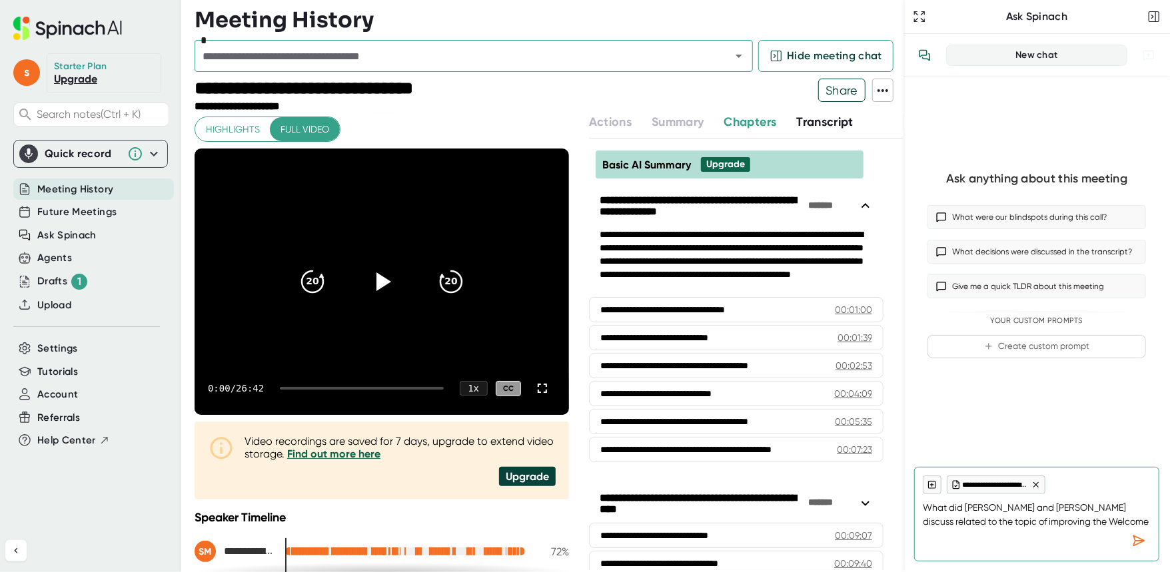
type textarea "x"
type textarea "What did [PERSON_NAME] and [PERSON_NAME] discuss related to the topic of improv…"
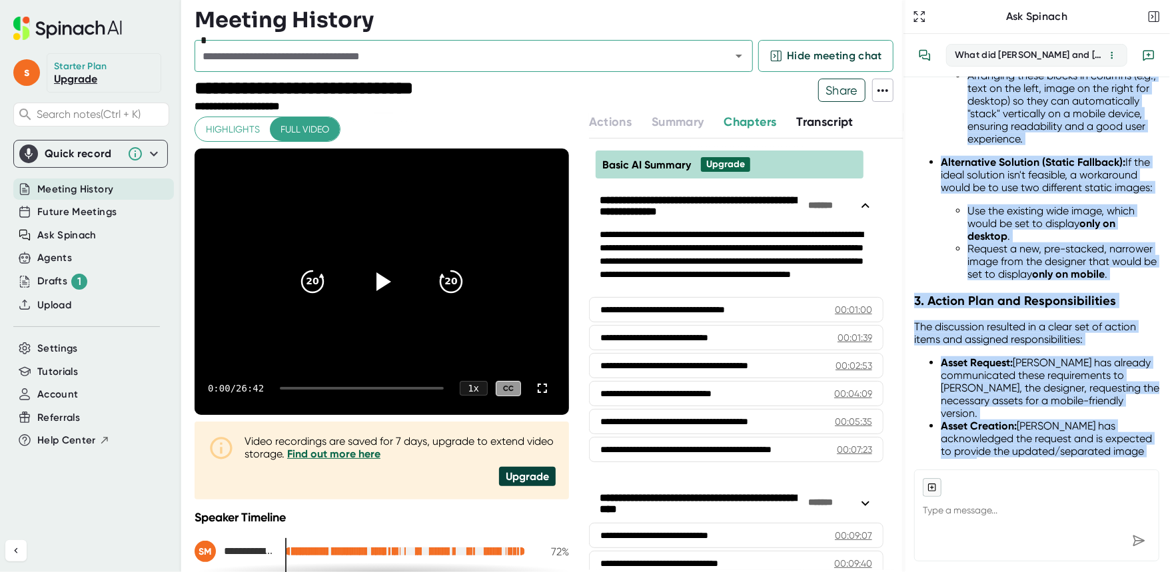
scroll to position [1102, 0]
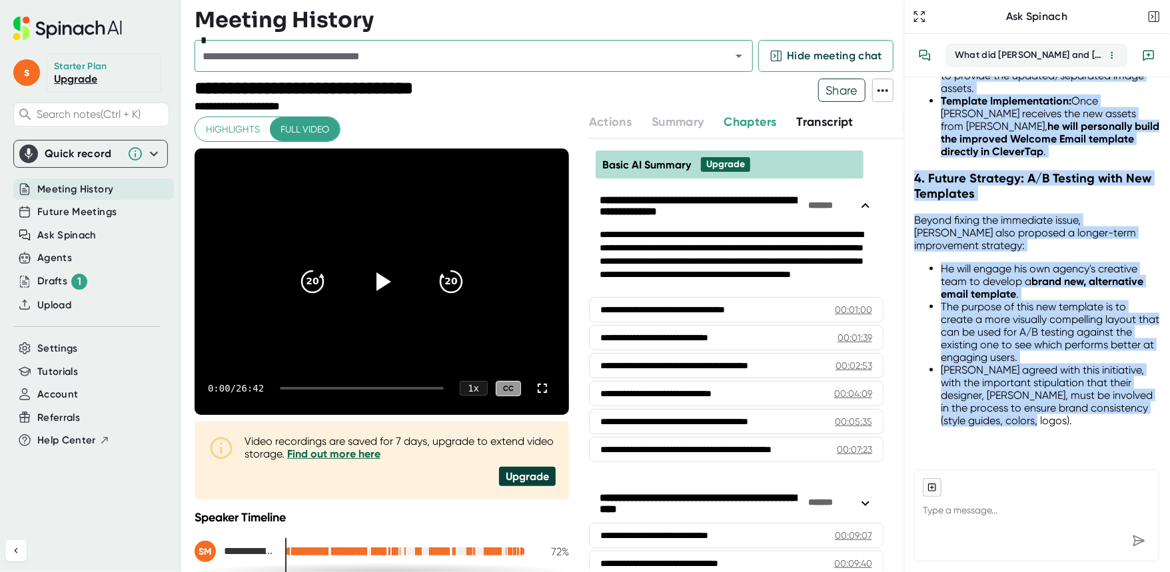
drag, startPoint x: 953, startPoint y: 132, endPoint x: 1107, endPoint y: 434, distance: 338.8
click at [1107, 434] on div "+ 1 meeting What did [PERSON_NAME] and [PERSON_NAME] discuss related to the top…" at bounding box center [1037, 268] width 267 height 382
copy div "What did [PERSON_NAME] and [PERSON_NAME] discuss related to the topic of improv…"
